Goal: Use online tool/utility

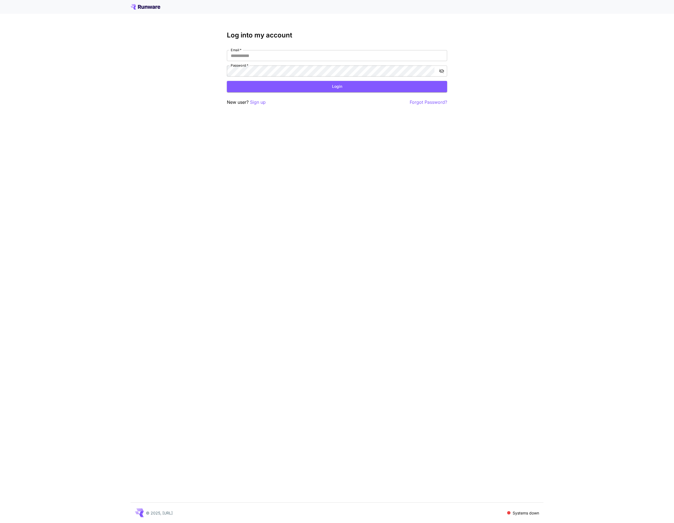
click at [460, 40] on div "Log into my account Email   * Email   * Password   * Password   * Login New use…" at bounding box center [337, 261] width 674 height 523
click at [468, 47] on div "Log into my account Email   * Email   * Password   * Password   * Login New use…" at bounding box center [337, 261] width 674 height 523
type input "**********"
click at [0, 430] on div at bounding box center [0, 523] width 0 height 0
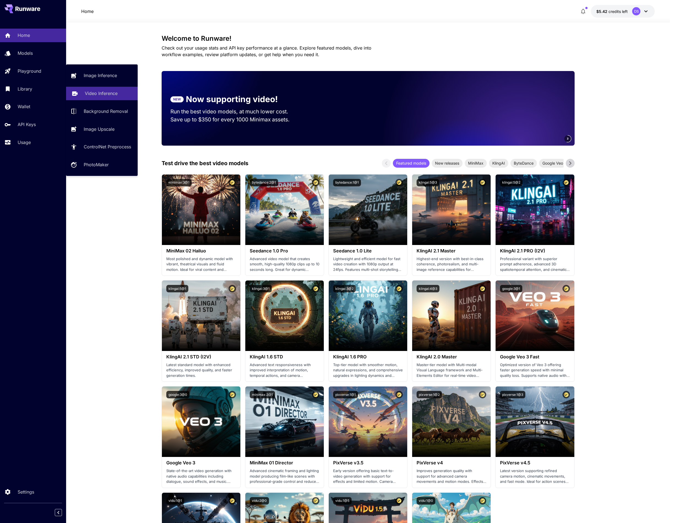
click at [93, 93] on p "Video Inference" at bounding box center [101, 93] width 33 height 7
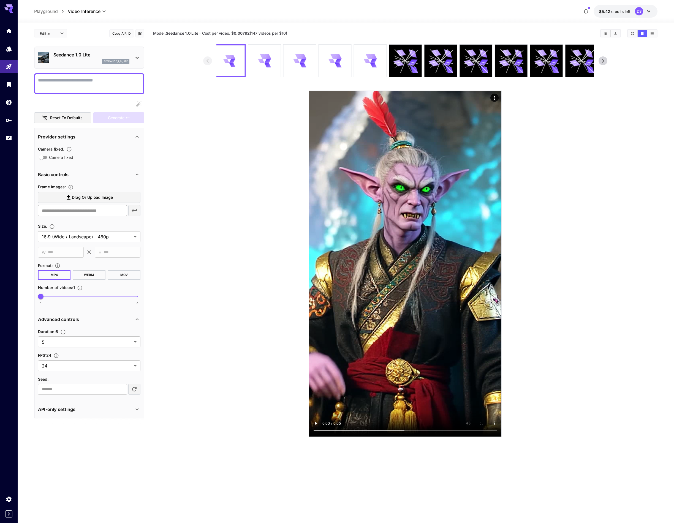
click at [94, 57] on p "Seedance 1.0 Lite" at bounding box center [91, 55] width 76 height 7
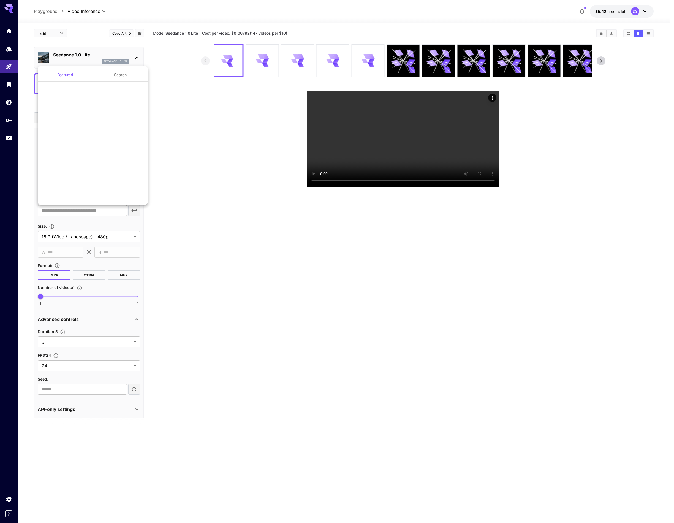
click at [137, 60] on div at bounding box center [337, 261] width 674 height 523
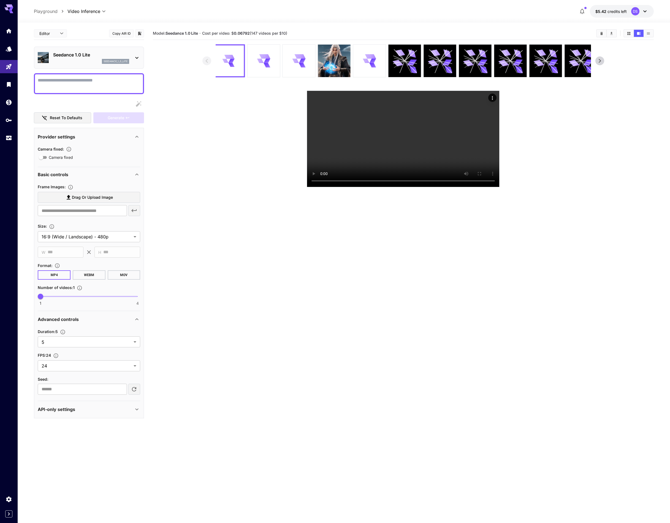
drag, startPoint x: 146, startPoint y: 72, endPoint x: 122, endPoint y: 63, distance: 25.7
click at [93, 56] on p "Seedance 1.0 Lite" at bounding box center [91, 55] width 76 height 7
